Goal: Task Accomplishment & Management: Manage account settings

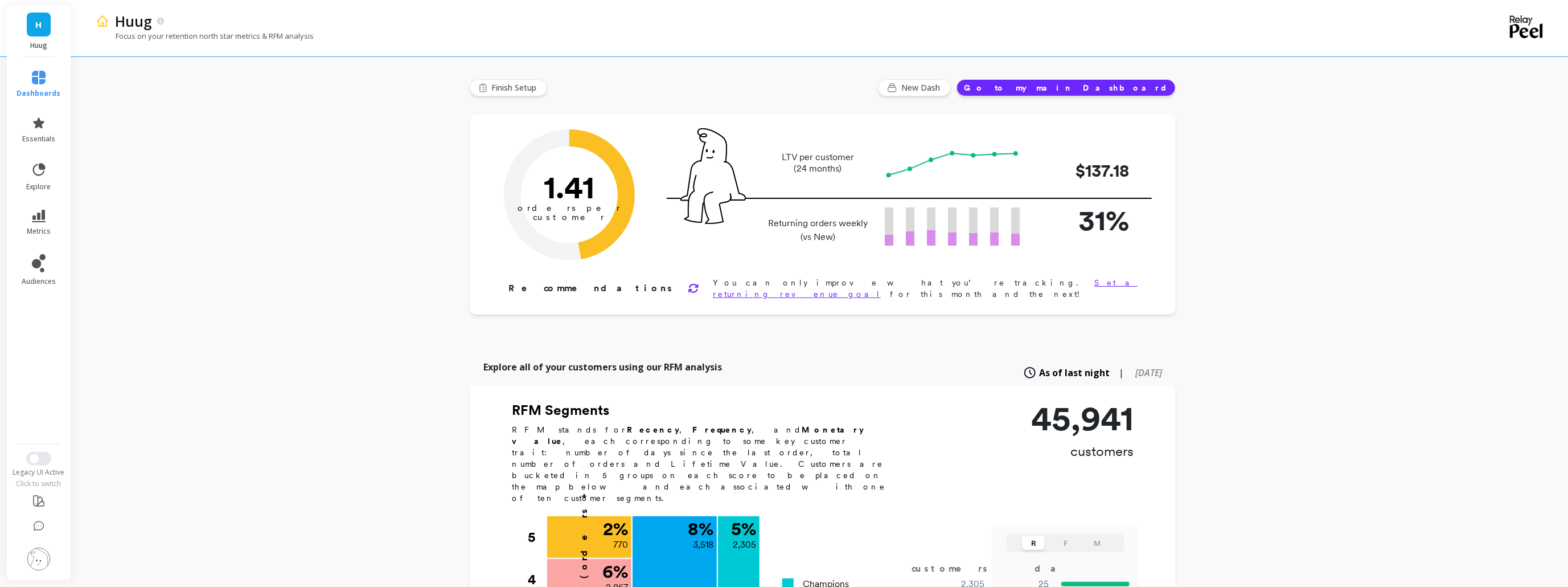
click at [42, 562] on img at bounding box center [39, 559] width 23 height 23
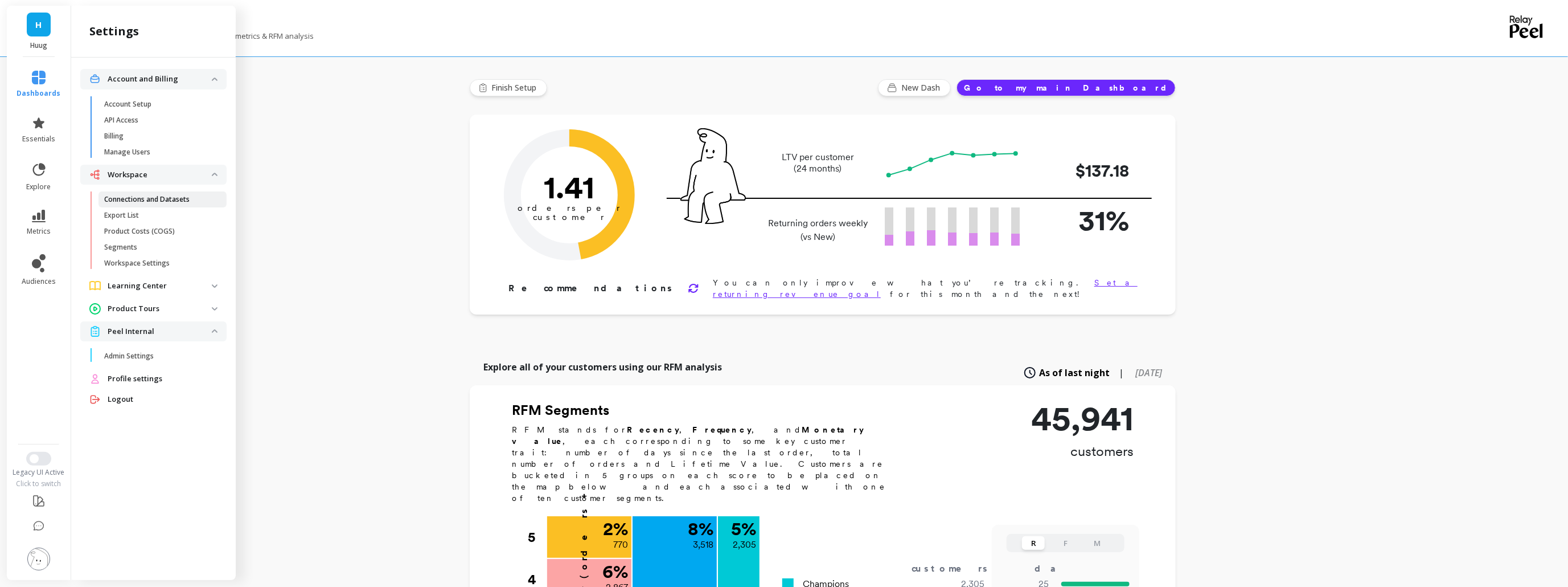
click at [175, 198] on p "Connections and Datasets" at bounding box center [147, 199] width 85 height 9
